Goal: Information Seeking & Learning: Find specific fact

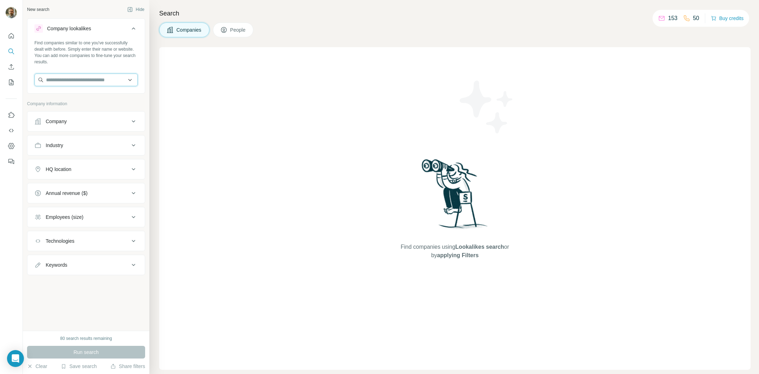
click at [96, 82] on input "text" at bounding box center [85, 79] width 103 height 13
paste input "**********"
type input "**********"
click at [97, 91] on div "Polka Dot Travel [DOMAIN_NAME]" at bounding box center [86, 98] width 100 height 19
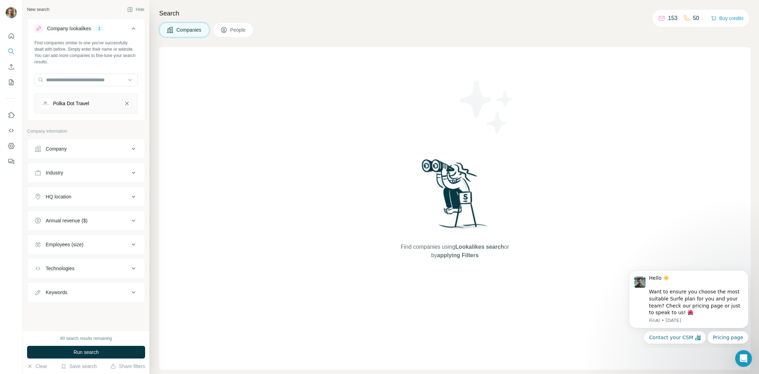
click at [84, 190] on button "HQ location" at bounding box center [85, 196] width 117 height 17
click at [84, 213] on input "text" at bounding box center [85, 214] width 103 height 13
click at [9, 215] on div at bounding box center [11, 187] width 23 height 374
click at [73, 240] on div "Annual revenue ($)" at bounding box center [67, 241] width 42 height 7
click at [62, 283] on span "10-50M" at bounding box center [52, 282] width 19 height 7
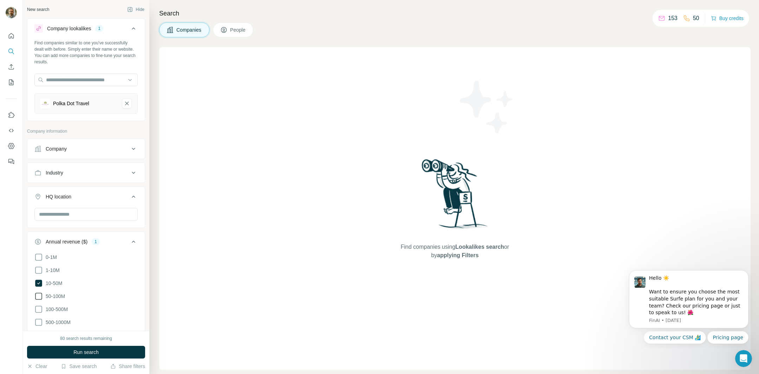
click at [62, 295] on span "50-100M" at bounding box center [54, 295] width 22 height 7
click at [9, 249] on div at bounding box center [11, 187] width 23 height 374
click at [130, 193] on icon at bounding box center [133, 196] width 8 height 8
click at [134, 219] on icon at bounding box center [134, 220] width 4 height 2
click at [125, 242] on div "Employees (size)" at bounding box center [81, 244] width 95 height 7
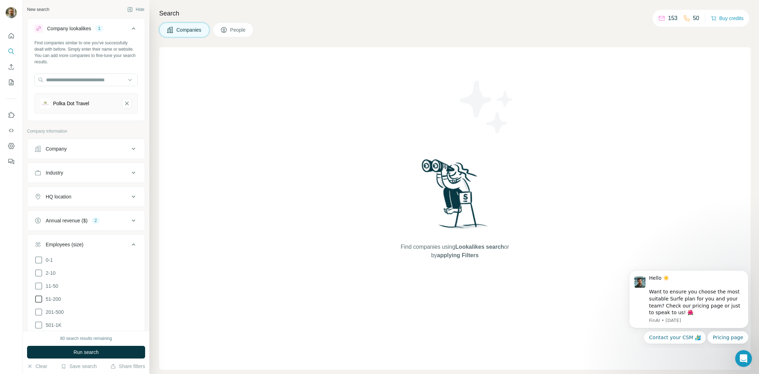
click at [39, 298] on icon at bounding box center [38, 299] width 8 height 8
click at [39, 287] on icon at bounding box center [38, 285] width 7 height 7
click at [130, 218] on icon at bounding box center [133, 220] width 8 height 8
click at [130, 221] on icon at bounding box center [133, 220] width 8 height 8
click at [130, 245] on icon at bounding box center [133, 244] width 8 height 8
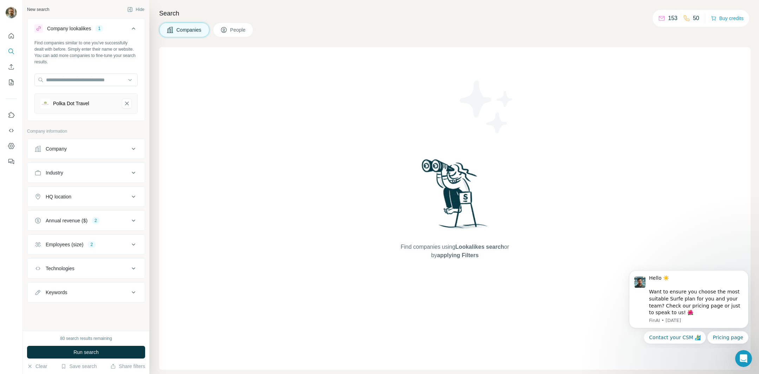
click at [127, 175] on div "Industry" at bounding box center [81, 172] width 95 height 7
click at [115, 190] on input at bounding box center [82, 190] width 87 height 8
click at [116, 186] on input at bounding box center [82, 190] width 87 height 8
click at [106, 190] on input at bounding box center [82, 190] width 87 height 8
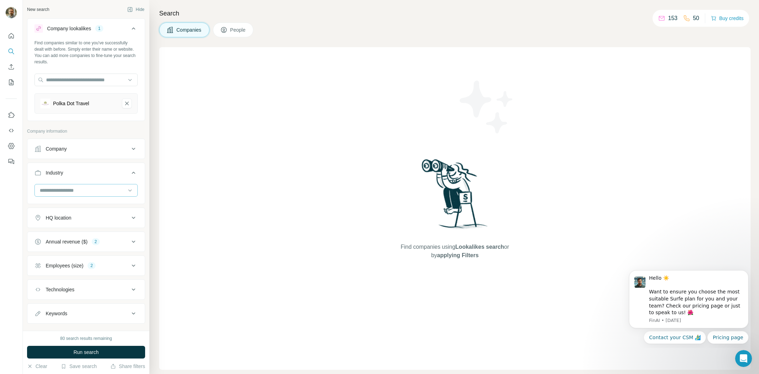
click at [106, 190] on input at bounding box center [82, 190] width 87 height 8
click at [96, 192] on input at bounding box center [82, 190] width 87 height 8
click at [84, 189] on input at bounding box center [82, 190] width 87 height 8
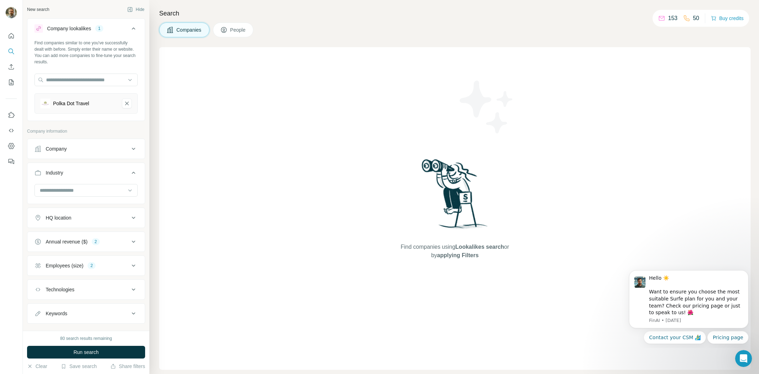
click at [107, 174] on div "Industry" at bounding box center [81, 172] width 95 height 7
click at [106, 175] on div "Industry" at bounding box center [81, 172] width 95 height 7
click at [98, 193] on input at bounding box center [82, 190] width 87 height 8
click at [75, 224] on div "Travel" at bounding box center [86, 227] width 92 height 7
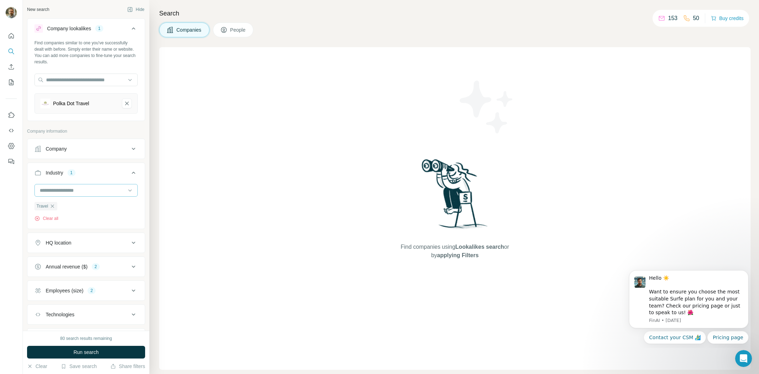
click at [94, 188] on input at bounding box center [82, 190] width 87 height 8
type input "********"
click at [91, 209] on div "Travel Accommodations" at bounding box center [86, 205] width 100 height 13
click at [95, 190] on input at bounding box center [82, 190] width 87 height 8
click at [109, 186] on input at bounding box center [82, 190] width 87 height 8
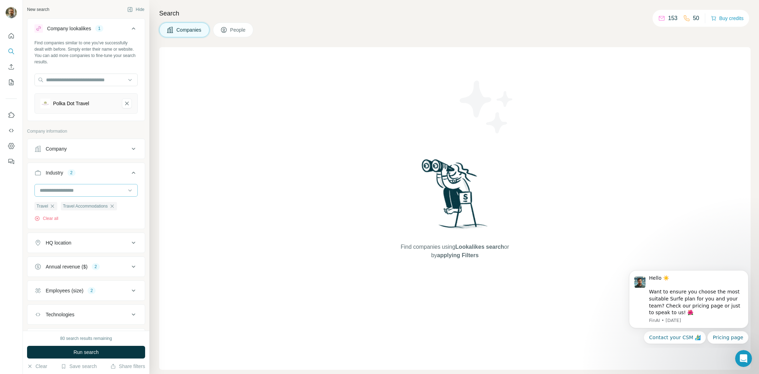
click at [109, 186] on input at bounding box center [82, 190] width 87 height 8
click at [111, 224] on div "Travel Agency" at bounding box center [86, 227] width 92 height 7
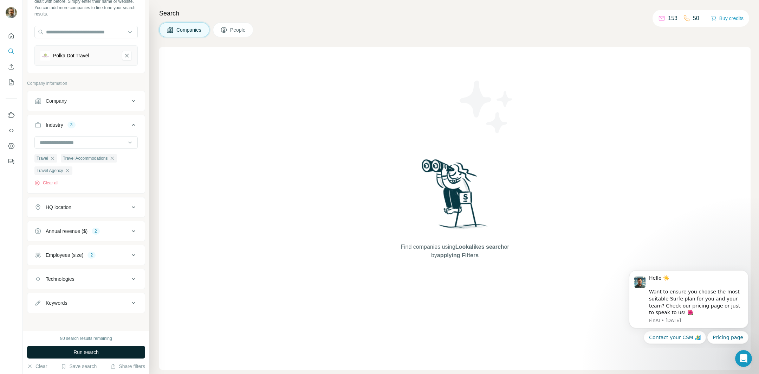
click at [102, 348] on button "Run search" at bounding box center [86, 351] width 118 height 13
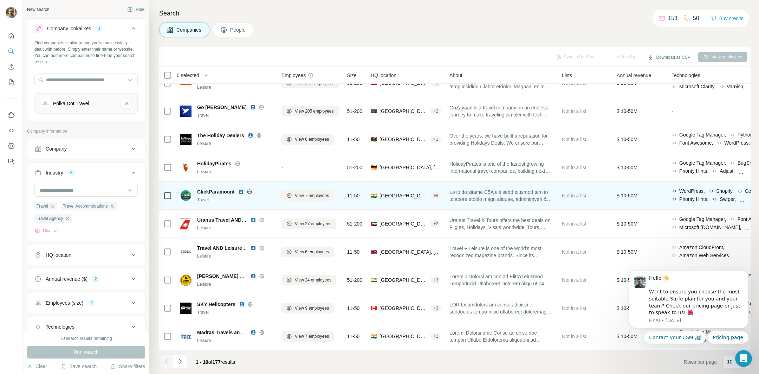
scroll to position [0, 0]
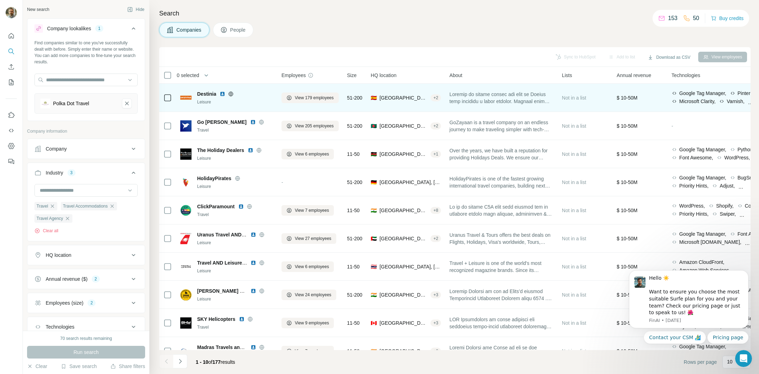
click at [221, 94] on img at bounding box center [223, 94] width 6 height 6
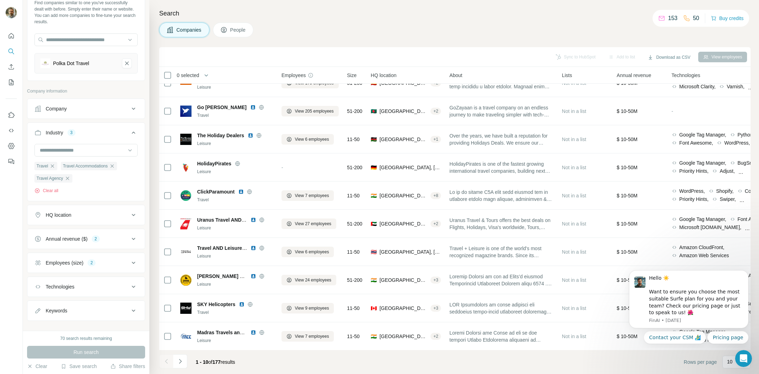
scroll to position [48, 0]
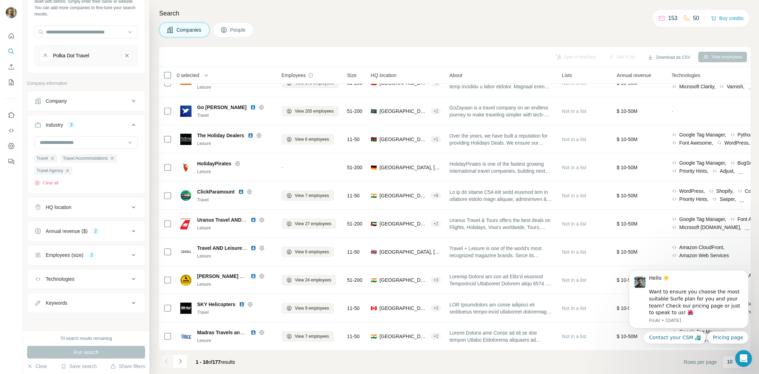
click at [120, 209] on button "HQ location" at bounding box center [85, 207] width 117 height 17
click at [110, 228] on input "text" at bounding box center [85, 224] width 103 height 13
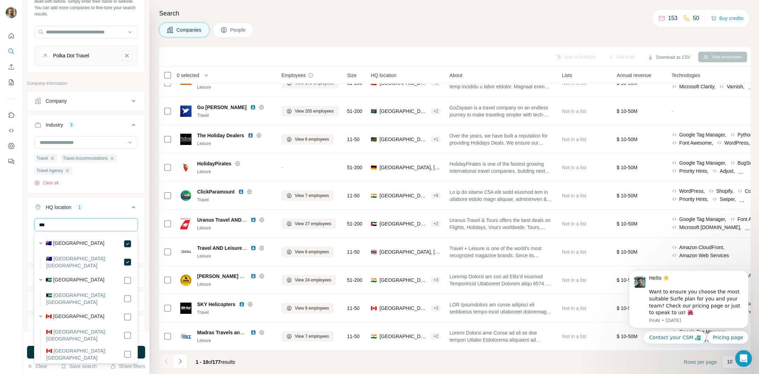
click at [97, 226] on input "***" at bounding box center [85, 224] width 103 height 13
click at [94, 223] on input "******" at bounding box center [85, 224] width 103 height 13
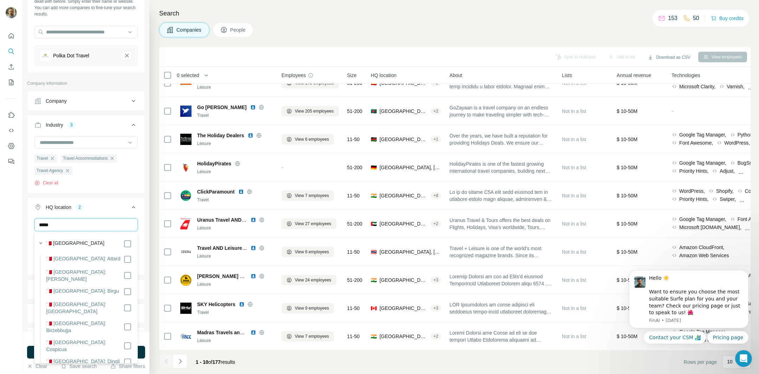
type input "*****"
click at [9, 265] on div at bounding box center [11, 187] width 23 height 374
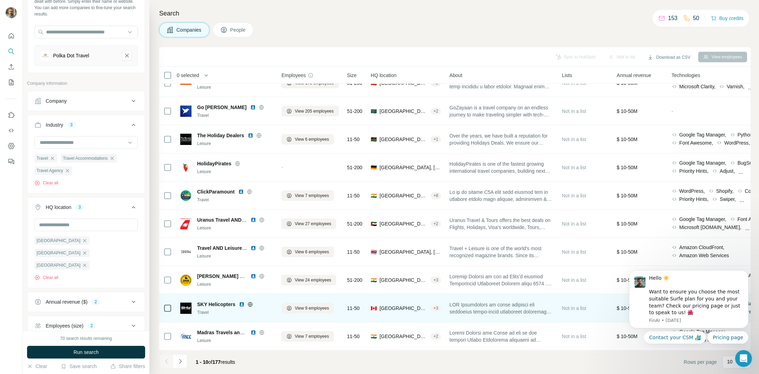
click at [242, 304] on img at bounding box center [242, 304] width 6 height 6
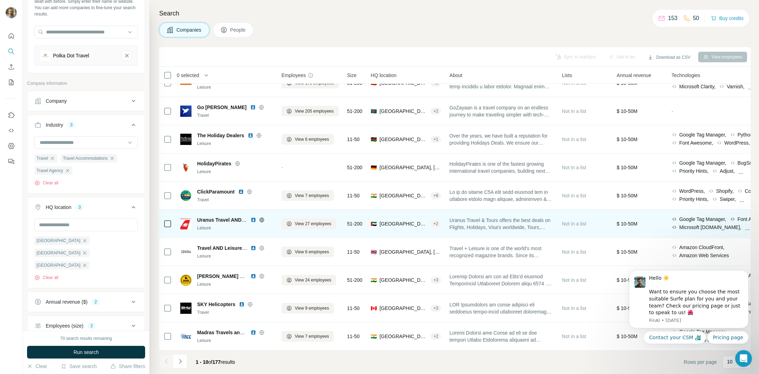
click at [254, 221] on img at bounding box center [254, 220] width 6 height 6
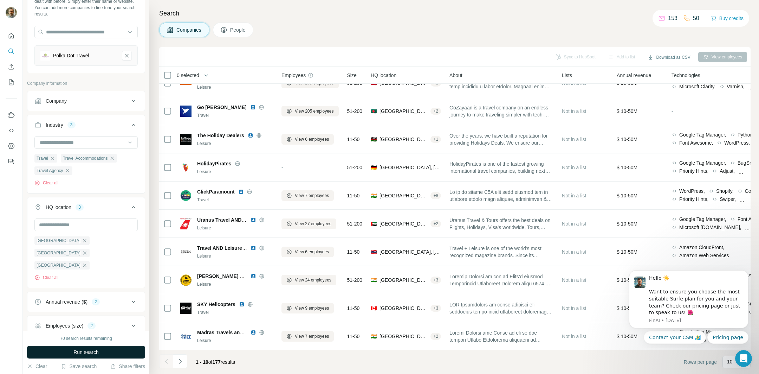
click at [103, 349] on button "Run search" at bounding box center [86, 351] width 118 height 13
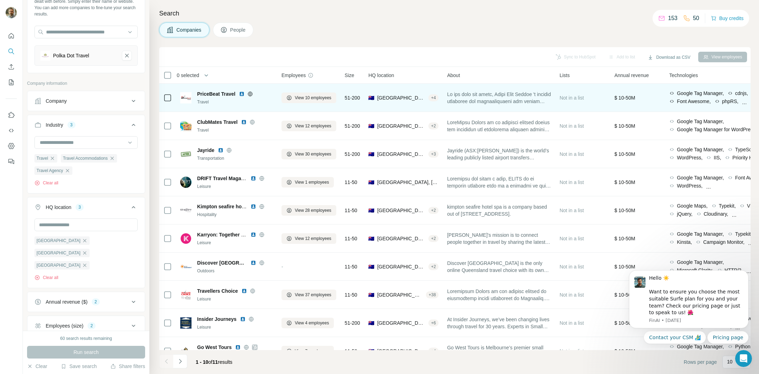
click at [242, 93] on img at bounding box center [242, 94] width 6 height 6
click at [250, 93] on icon at bounding box center [250, 94] width 6 height 6
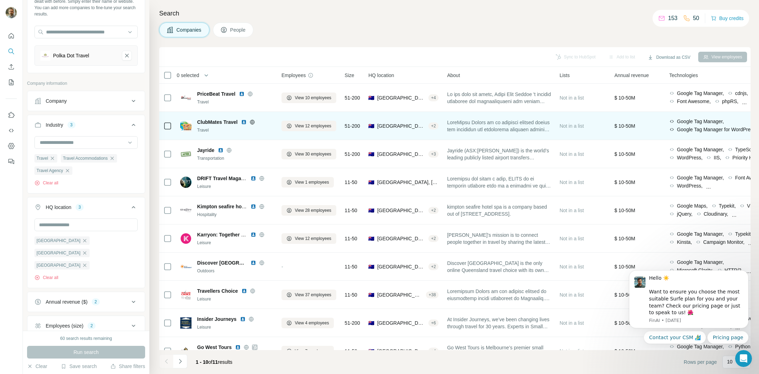
click at [246, 121] on img at bounding box center [244, 122] width 6 height 6
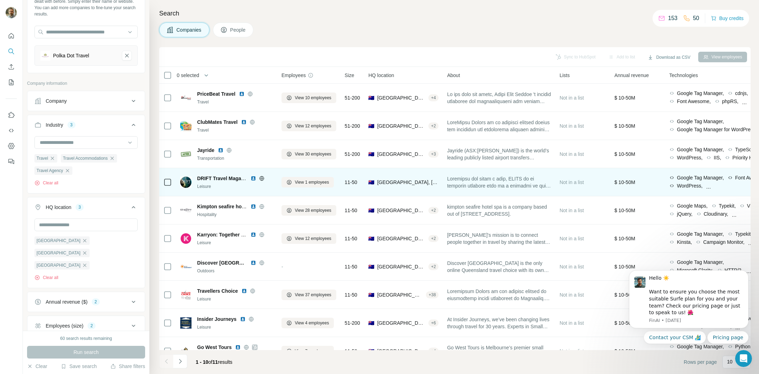
click at [264, 175] on icon at bounding box center [262, 178] width 6 height 6
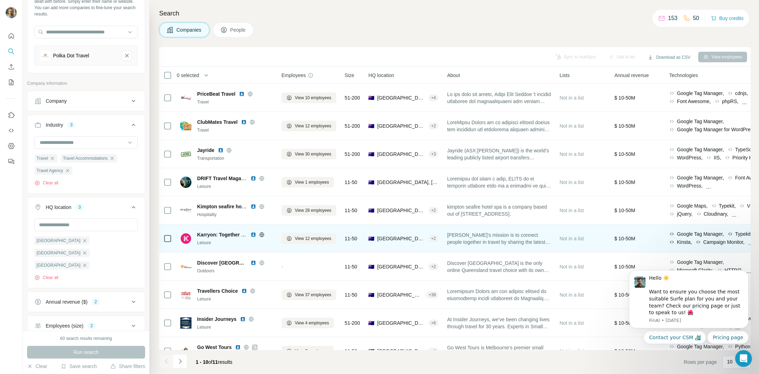
click at [253, 234] on img at bounding box center [254, 235] width 6 height 6
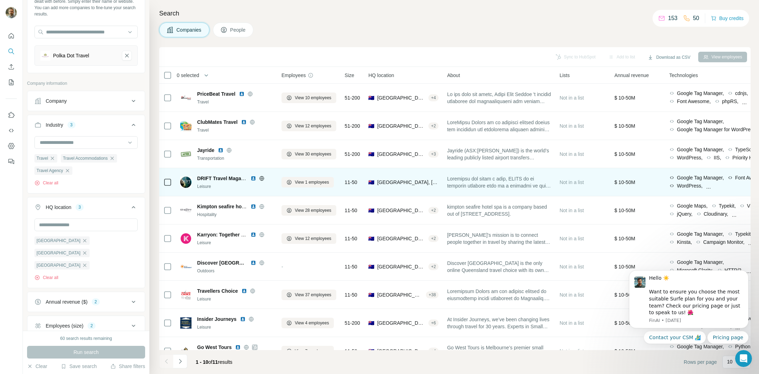
scroll to position [15, 0]
